Goal: Information Seeking & Learning: Learn about a topic

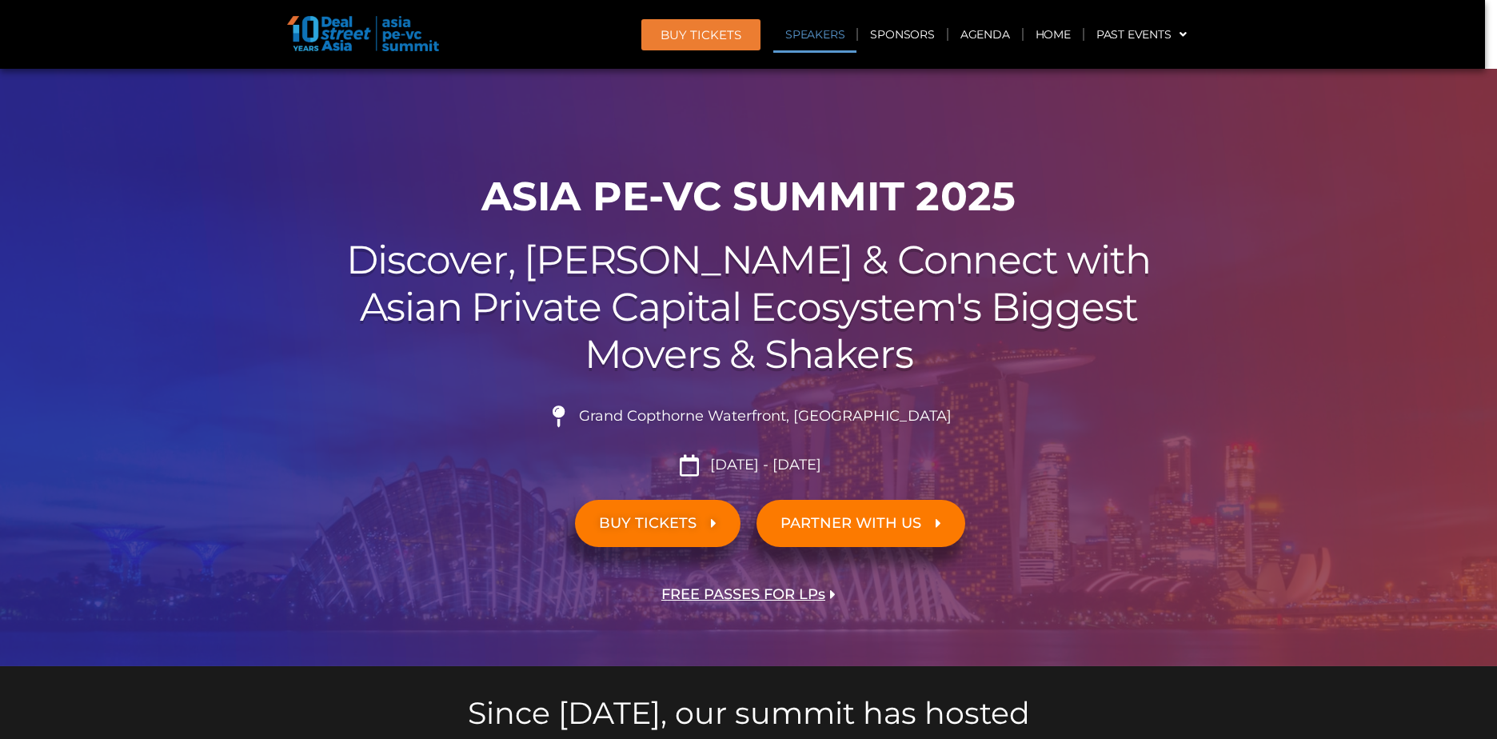
scroll to position [1759, 0]
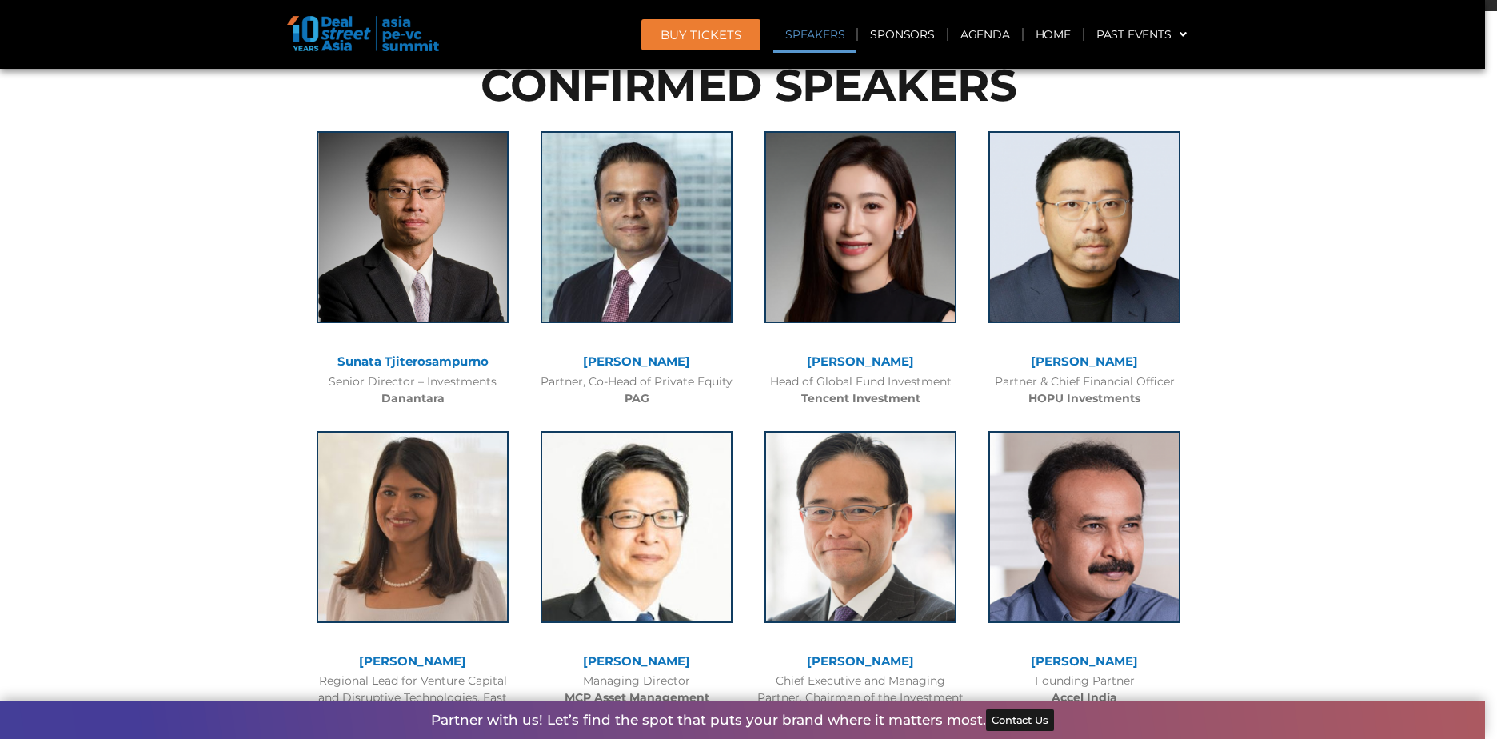
click at [857, 388] on div "Head of Global Fund Investment Tencent Investment" at bounding box center [860, 390] width 208 height 34
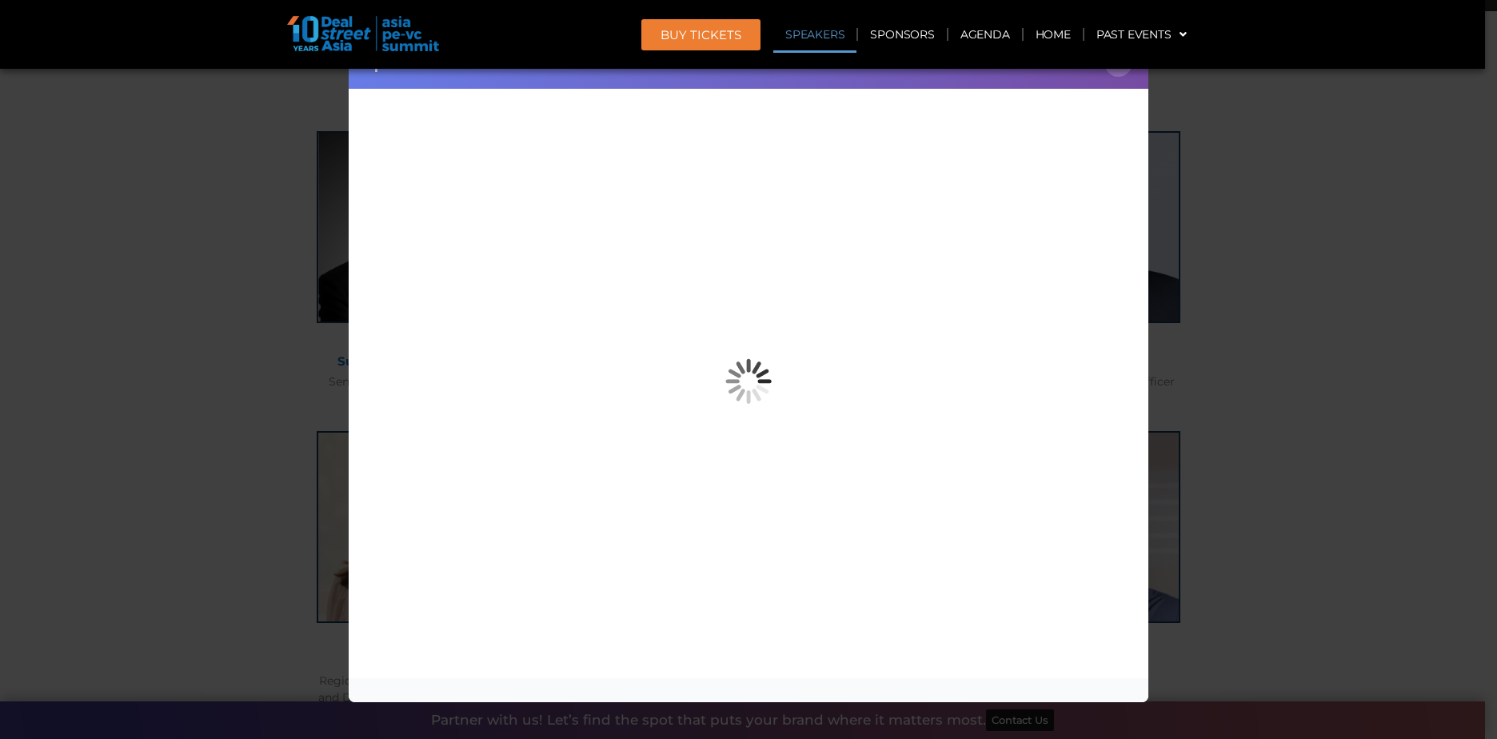
drag, startPoint x: 1476, startPoint y: 243, endPoint x: 1327, endPoint y: 195, distance: 157.0
click at [1476, 242] on div "Speaker Profile ×" at bounding box center [748, 369] width 1497 height 739
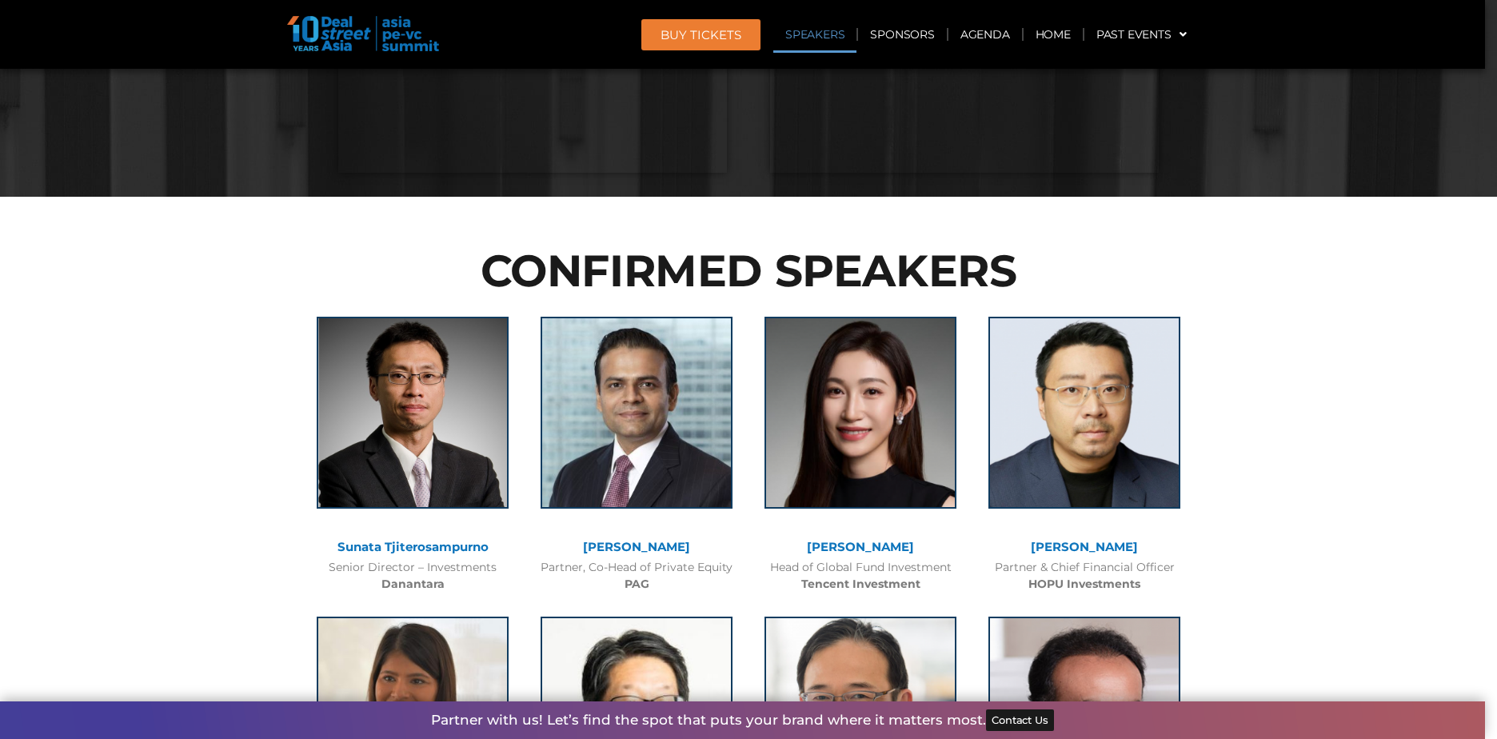
scroll to position [1599, 0]
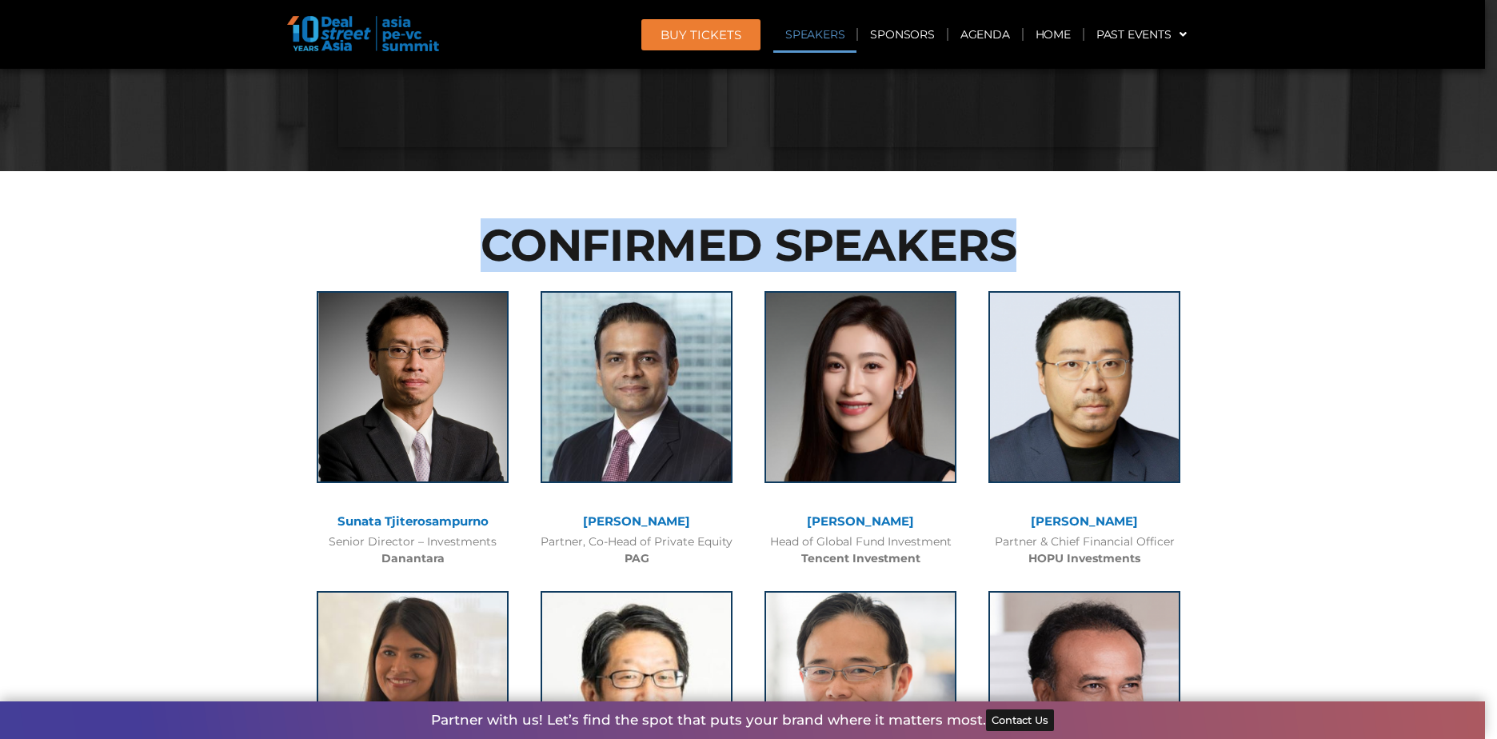
drag, startPoint x: 483, startPoint y: 251, endPoint x: 999, endPoint y: 253, distance: 515.8
click at [999, 253] on h2 "CONFIRMED SPEAKERS" at bounding box center [749, 245] width 896 height 44
drag, startPoint x: 1036, startPoint y: 256, endPoint x: 479, endPoint y: 241, distance: 557.5
click at [479, 241] on h2 "CONFIRMED SPEAKERS" at bounding box center [749, 245] width 896 height 44
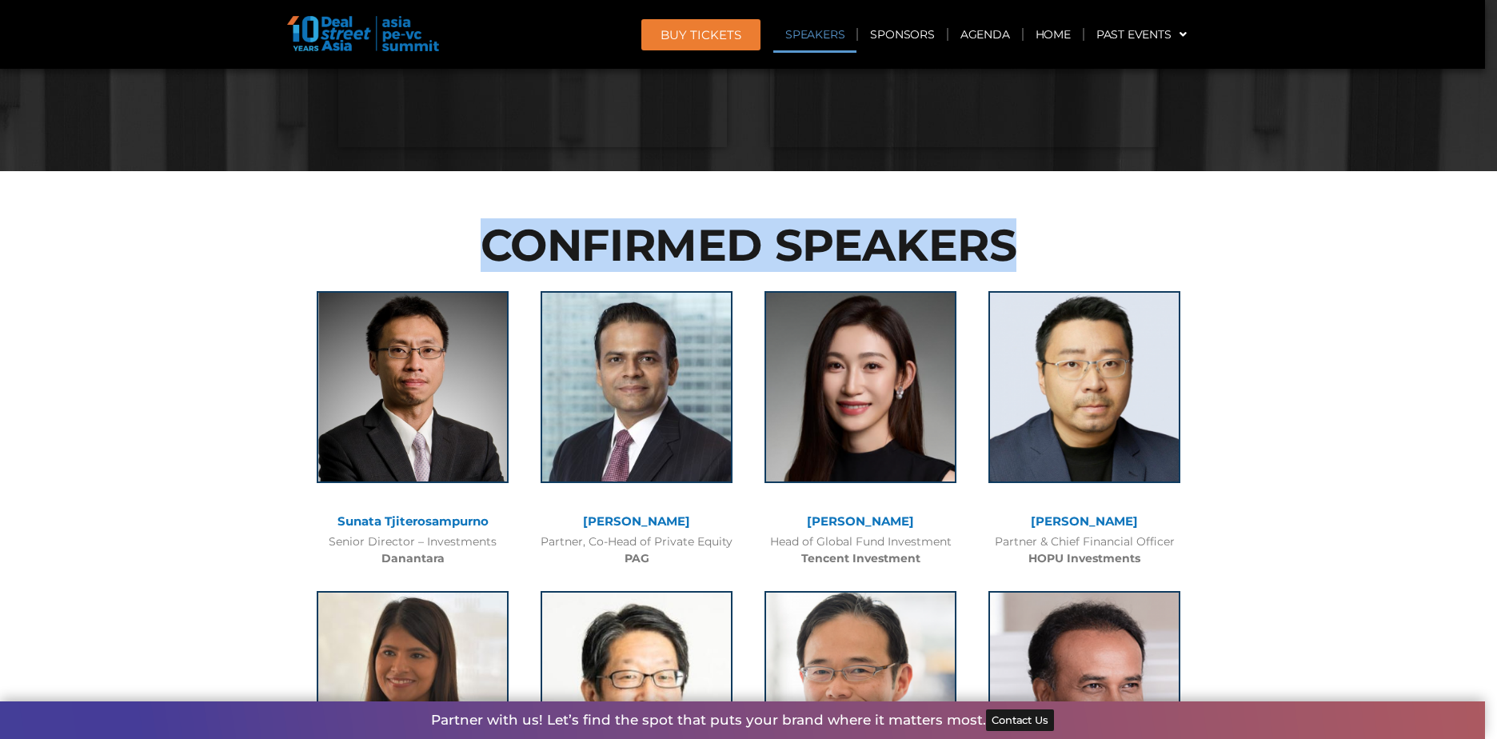
click at [479, 241] on h2 "CONFIRMED SPEAKERS" at bounding box center [749, 245] width 896 height 44
drag, startPoint x: 477, startPoint y: 243, endPoint x: 952, endPoint y: 261, distance: 474.5
click at [952, 261] on h2 "CONFIRMED SPEAKERS" at bounding box center [749, 245] width 896 height 44
drag, startPoint x: 952, startPoint y: 261, endPoint x: 946, endPoint y: 246, distance: 15.4
click at [946, 246] on h2 "CONFIRMED SPEAKERS" at bounding box center [749, 245] width 896 height 44
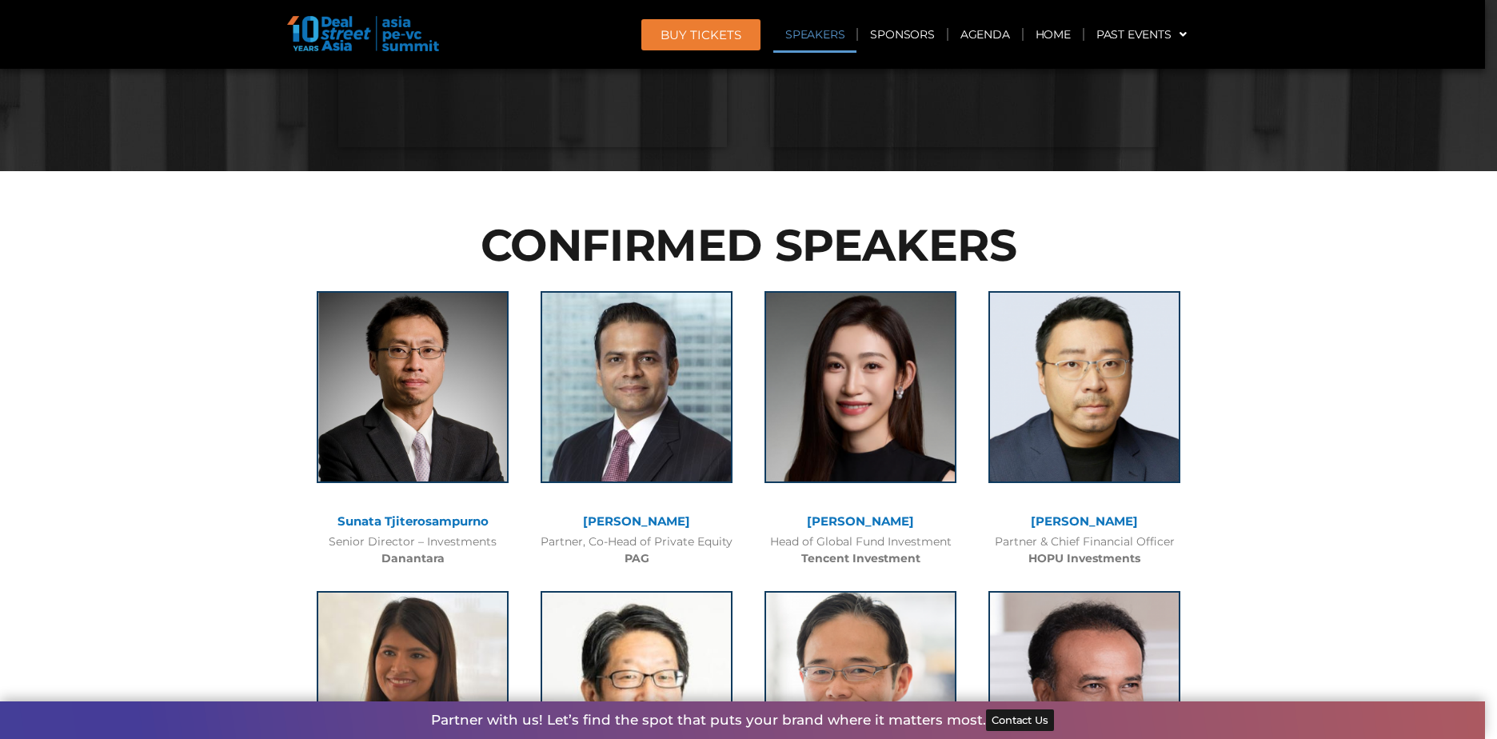
click at [746, 238] on h2 "CONFIRMED SPEAKERS" at bounding box center [749, 245] width 896 height 44
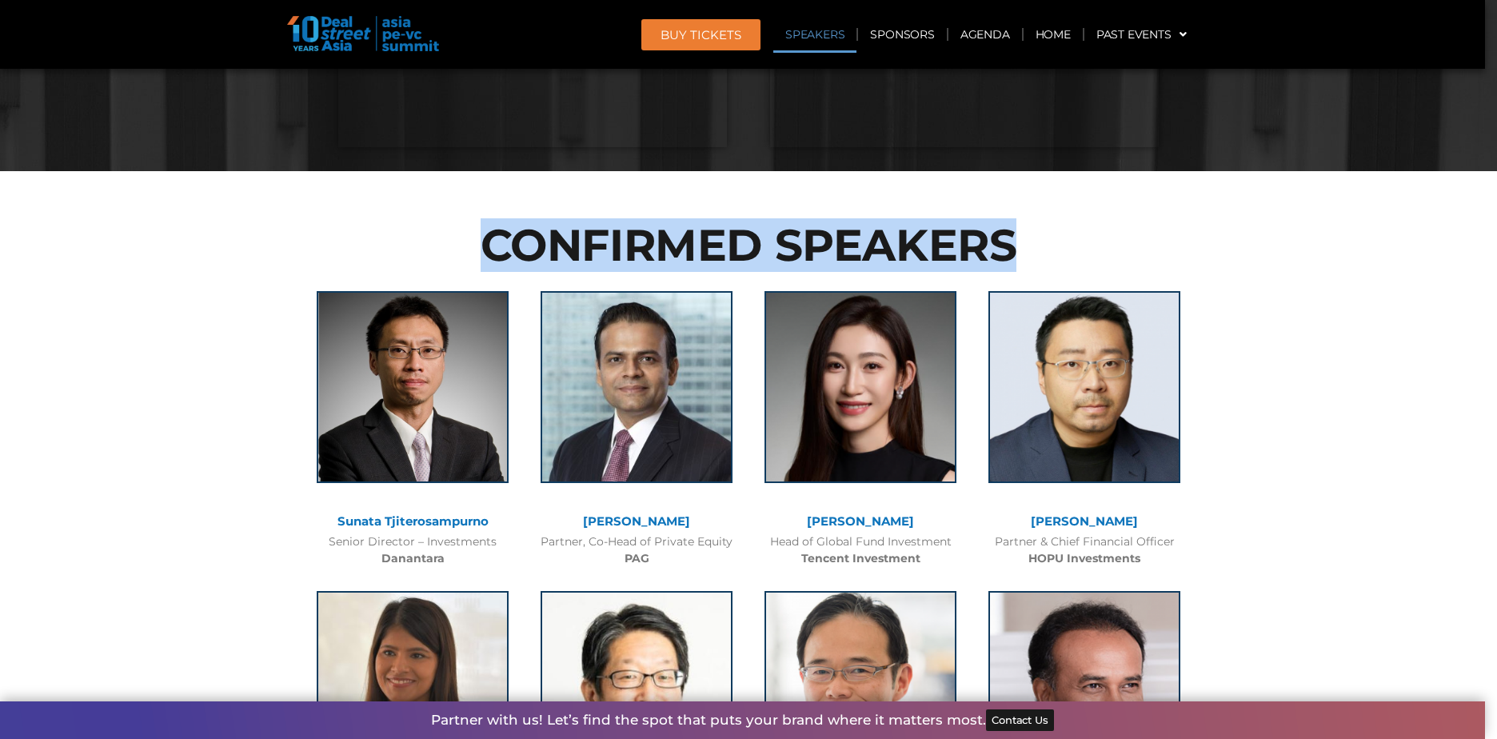
click at [746, 238] on h2 "CONFIRMED SPEAKERS" at bounding box center [749, 245] width 896 height 44
drag, startPoint x: 746, startPoint y: 238, endPoint x: 605, endPoint y: 249, distance: 142.0
click at [605, 249] on h2 "CONFIRMED SPEAKERS" at bounding box center [749, 245] width 896 height 44
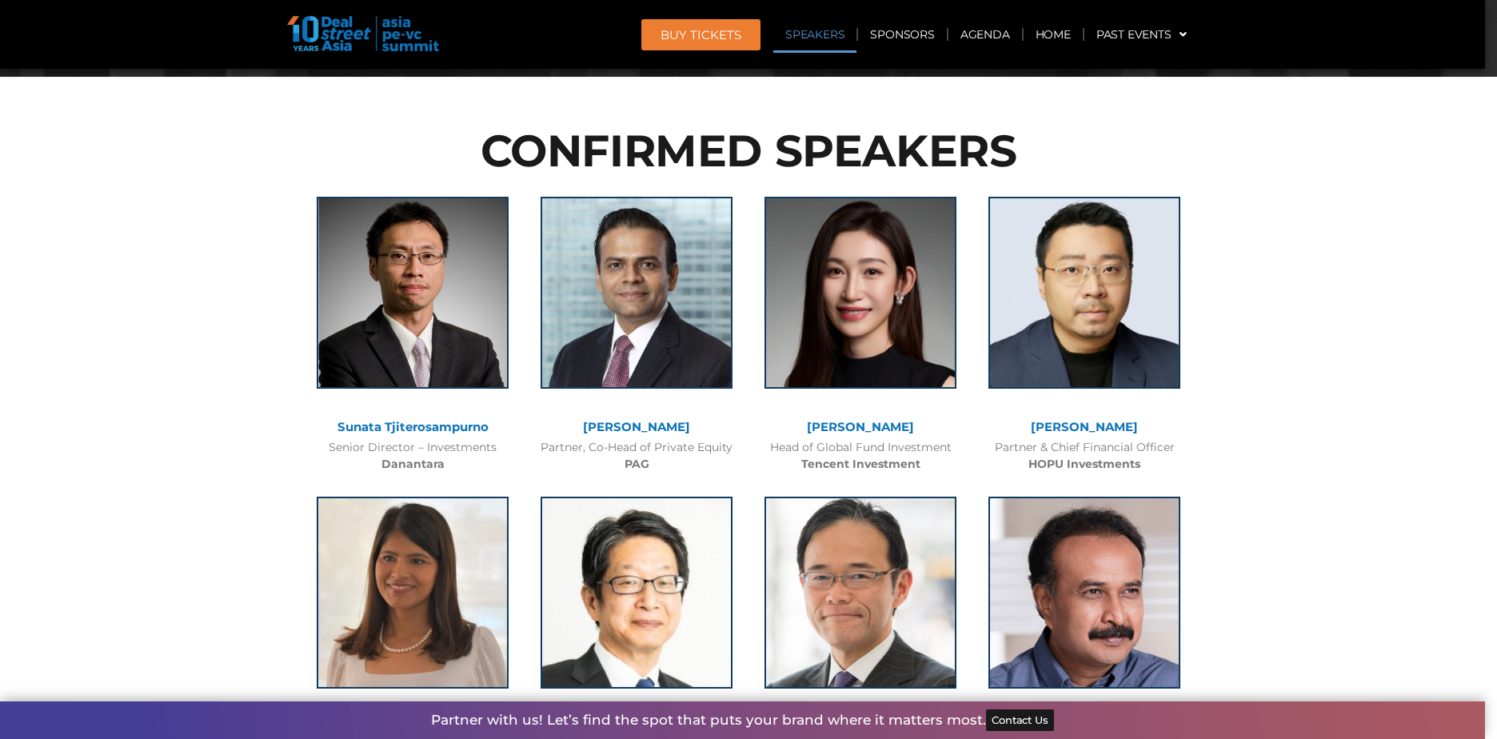
scroll to position [1519, 0]
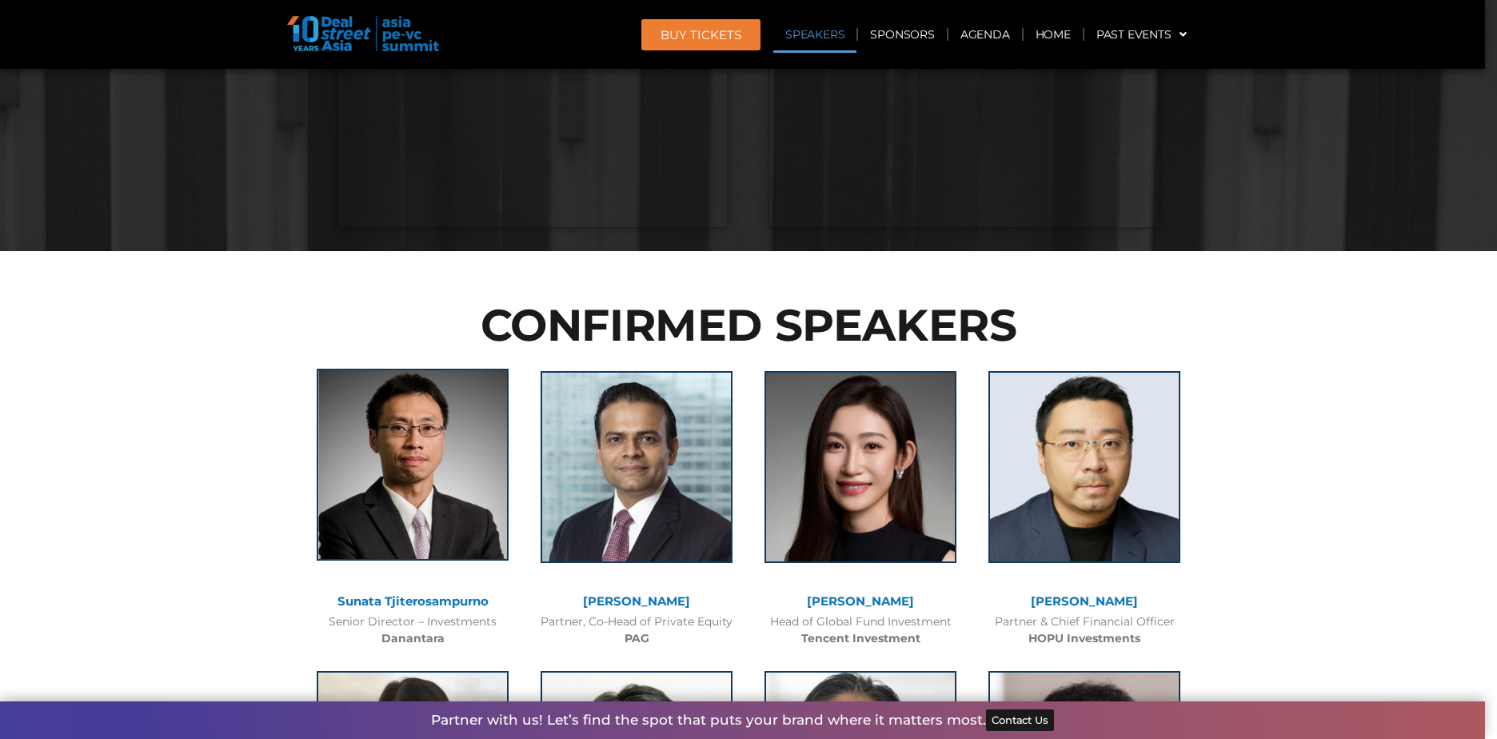
drag, startPoint x: 421, startPoint y: 416, endPoint x: 428, endPoint y: 409, distance: 10.2
drag, startPoint x: 428, startPoint y: 409, endPoint x: 215, endPoint y: 330, distance: 226.7
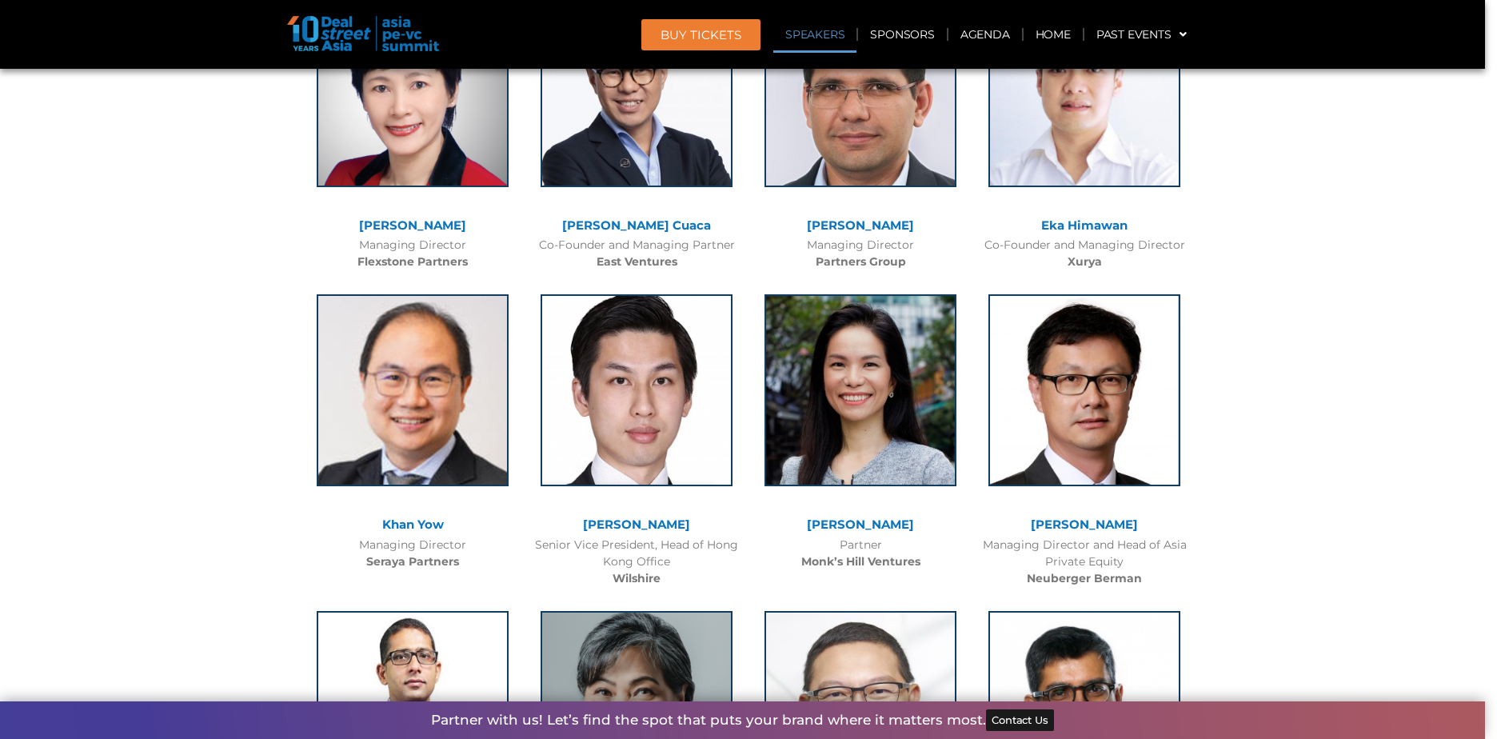
scroll to position [3518, 0]
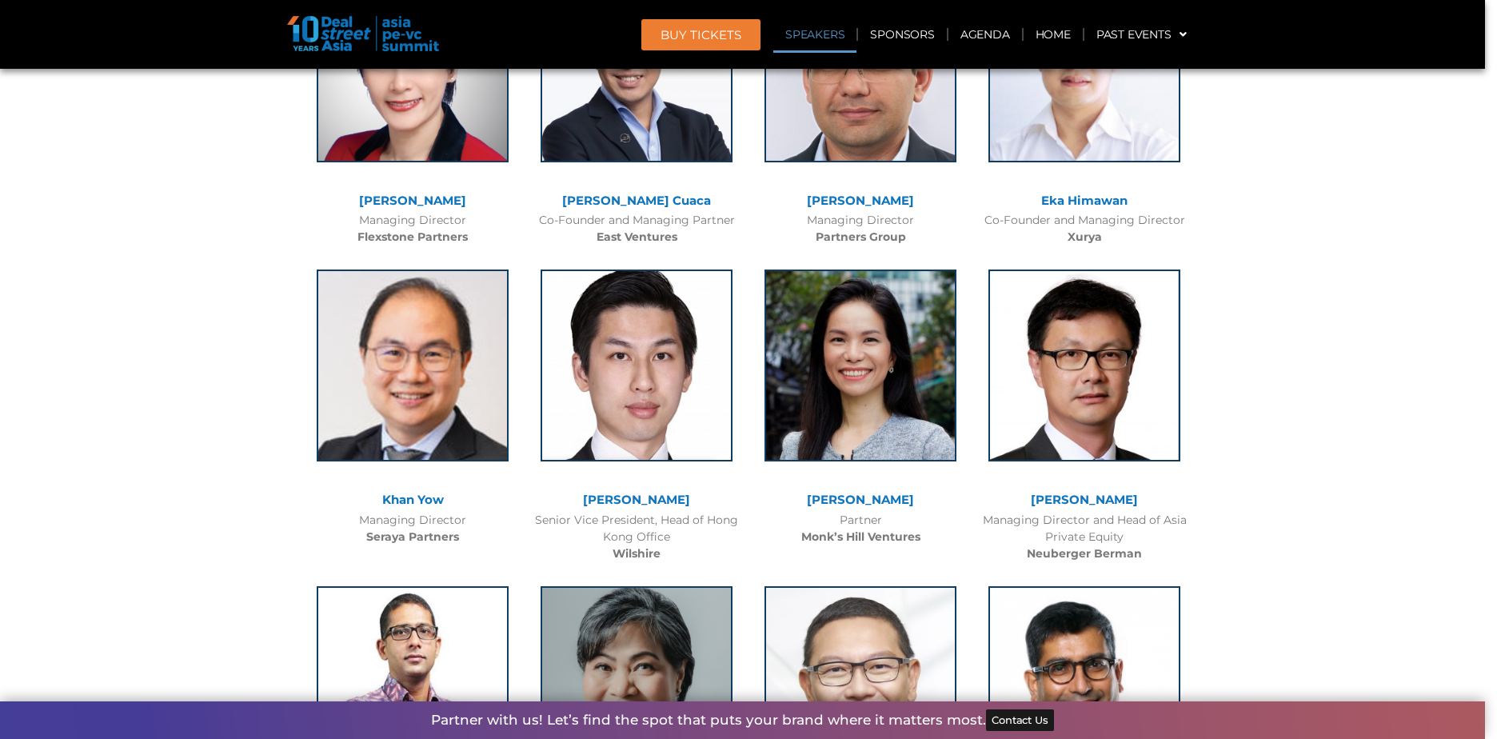
drag, startPoint x: 305, startPoint y: 258, endPoint x: 277, endPoint y: 317, distance: 64.7
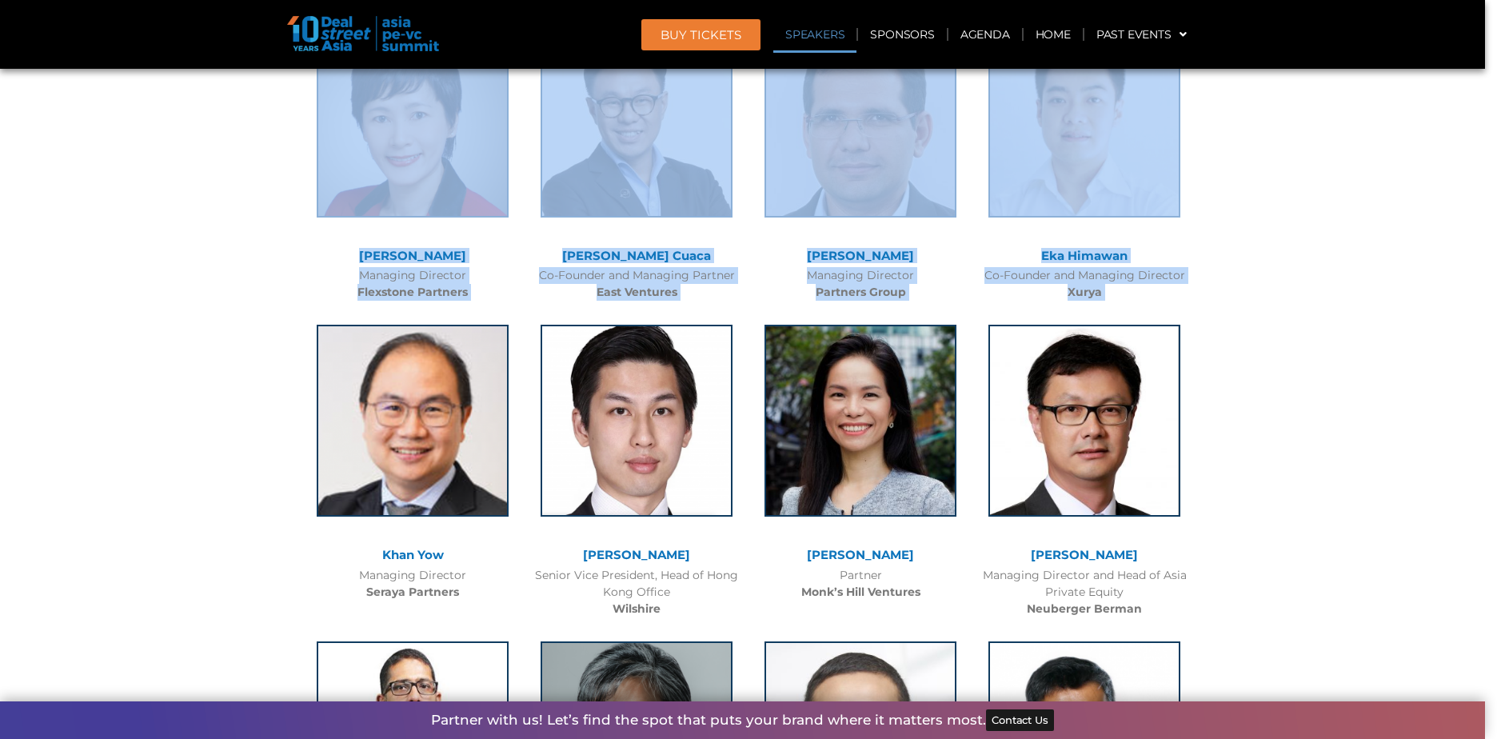
scroll to position [3438, 0]
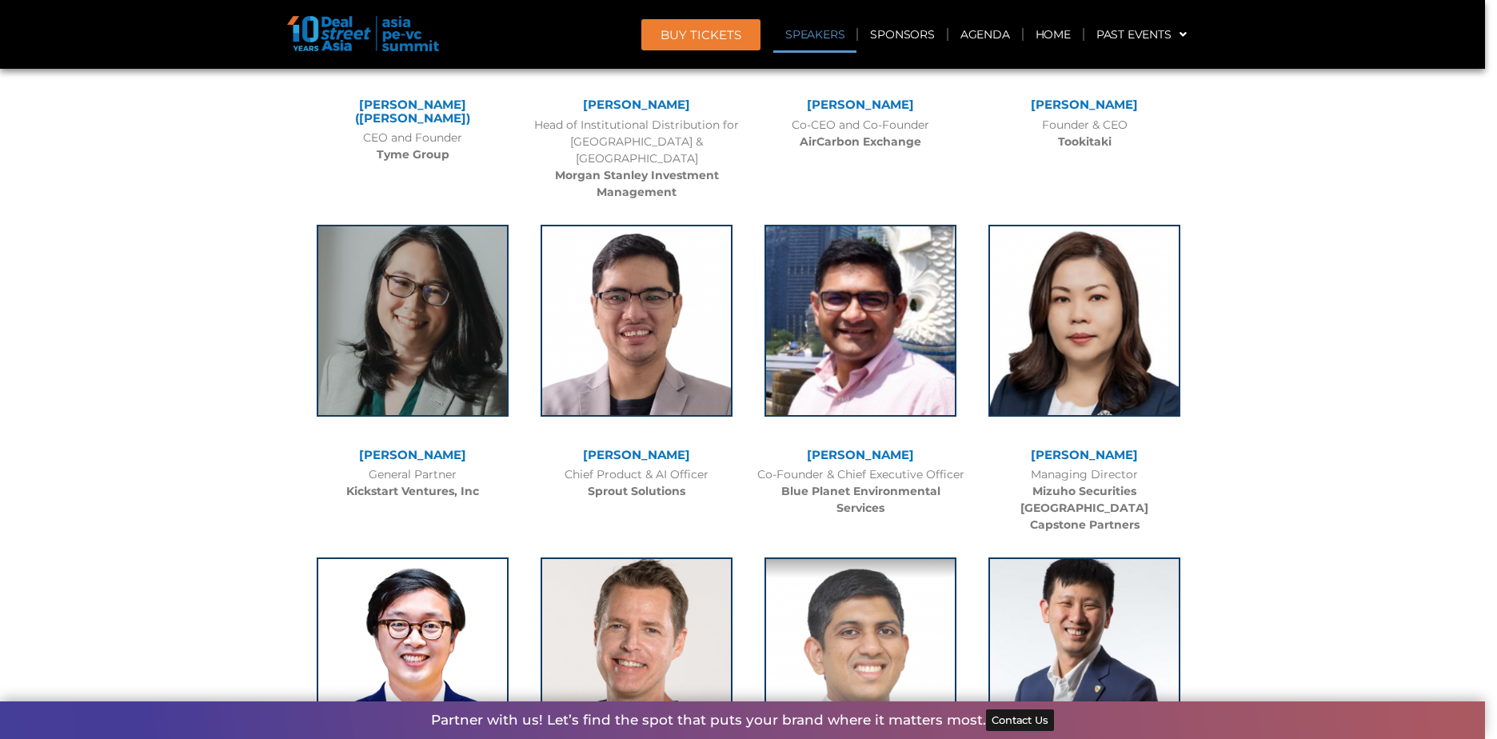
scroll to position [13678, 0]
